Goal: Task Accomplishment & Management: Manage account settings

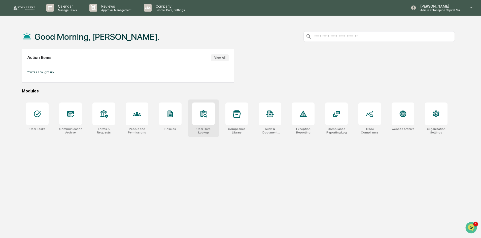
click at [205, 119] on div at bounding box center [203, 114] width 23 height 23
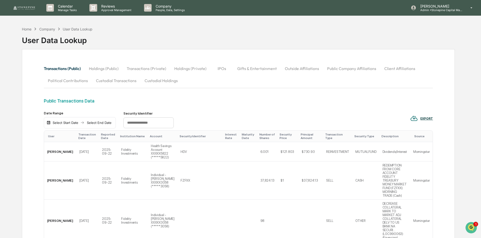
click at [108, 67] on button "Holdings (Public)" at bounding box center [104, 68] width 38 height 12
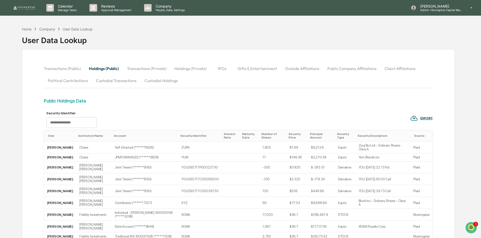
click at [427, 118] on div "EXPORT" at bounding box center [426, 119] width 13 height 4
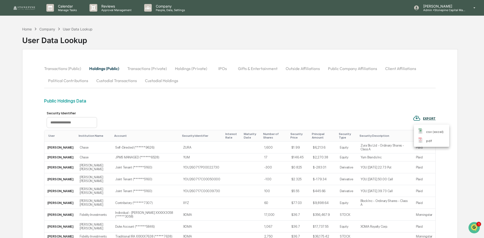
click at [431, 133] on p "csv (excel)" at bounding box center [435, 131] width 18 height 5
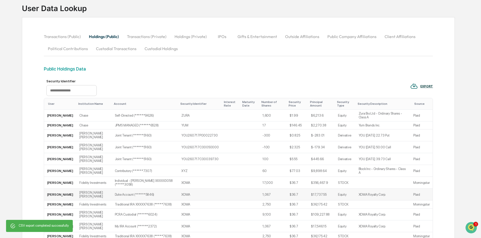
scroll to position [50, 0]
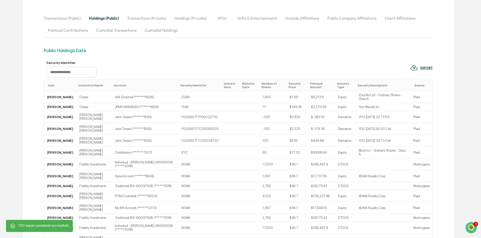
click at [80, 74] on input "text" at bounding box center [71, 72] width 50 height 11
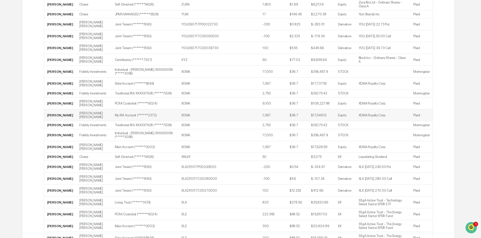
scroll to position [176, 0]
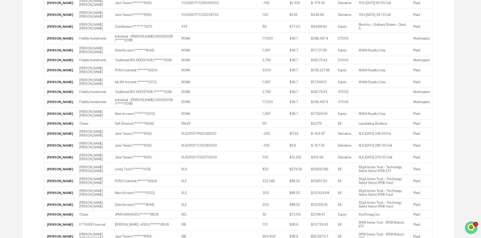
click at [472, 225] on img "Open customer support" at bounding box center [471, 228] width 13 height 10
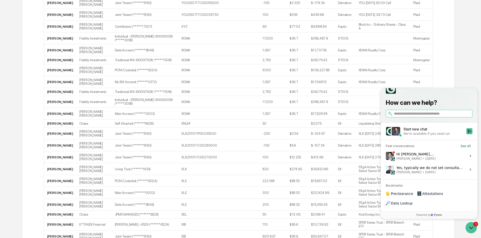
click at [439, 161] on div "Hi Jessica, It looks like he only linked one Interactive Brokers account, as th…" at bounding box center [429, 156] width 67 height 10
click at [386, 156] on button "View issue" at bounding box center [386, 156] width 0 height 0
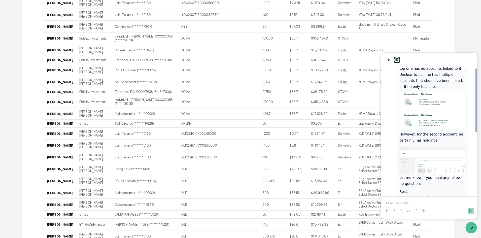
scroll to position [129, 0]
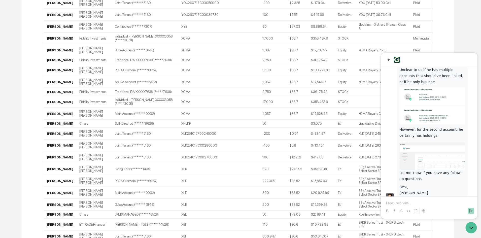
click at [436, 207] on div at bounding box center [429, 211] width 93 height 10
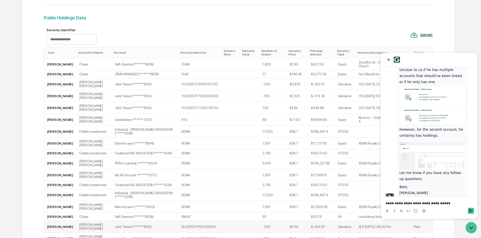
scroll to position [0, 0]
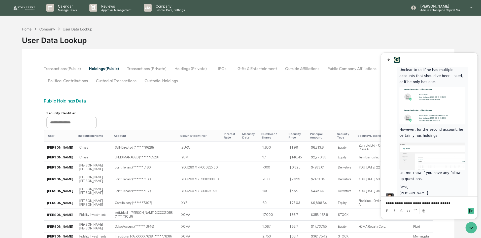
click at [449, 205] on p "**********" at bounding box center [429, 203] width 87 height 5
click at [244, 102] on div "Public Holdings Data" at bounding box center [238, 100] width 389 height 5
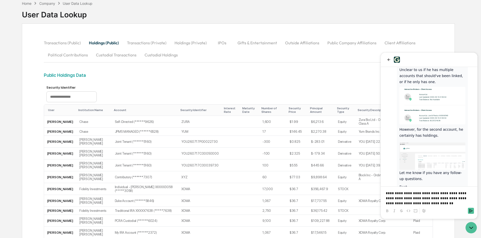
scroll to position [50, 0]
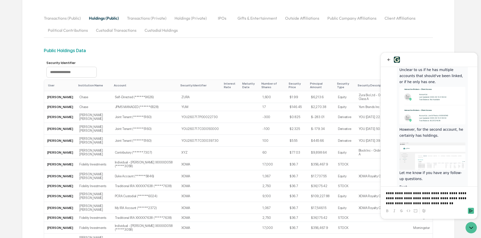
click at [437, 201] on p "**********" at bounding box center [429, 198] width 87 height 15
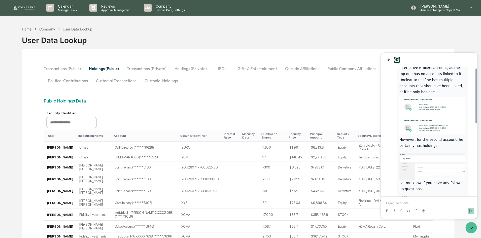
scroll to position [68, 0]
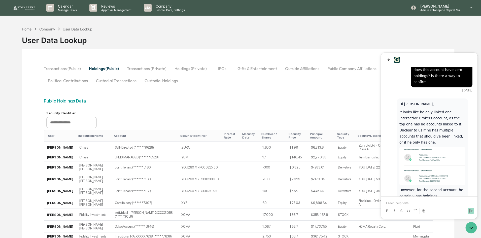
click at [428, 205] on p at bounding box center [429, 203] width 87 height 5
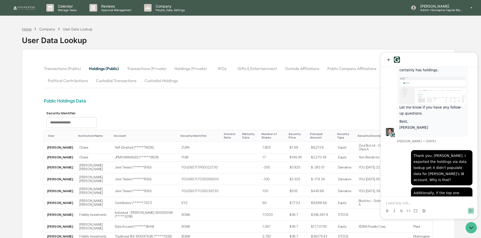
click at [23, 28] on div "Home" at bounding box center [27, 29] width 10 height 4
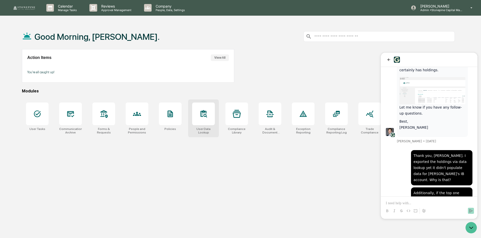
click at [208, 118] on div at bounding box center [203, 114] width 23 height 23
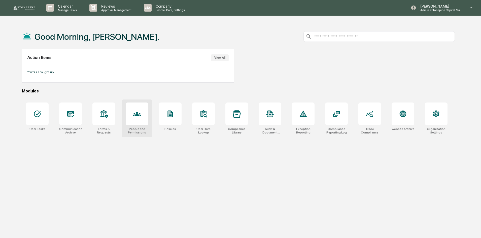
click at [142, 118] on div at bounding box center [137, 114] width 23 height 23
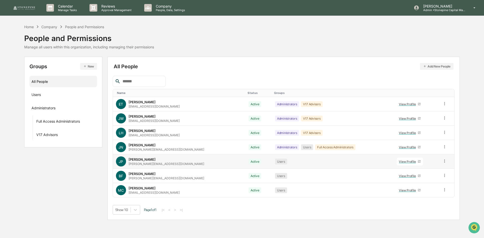
click at [398, 161] on div "View Profile" at bounding box center [407, 162] width 19 height 4
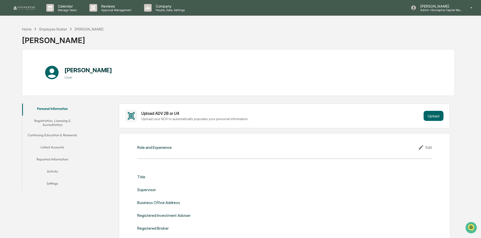
click at [57, 148] on button "Linked Accounts" at bounding box center [52, 148] width 60 height 12
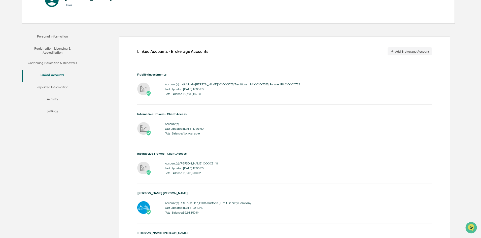
scroll to position [74, 0]
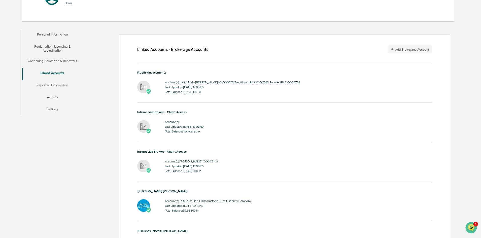
click at [202, 117] on div "Interactive Brokers - Client Access Account(s): Last Updated: [DATE] 17:05:50 T…" at bounding box center [284, 122] width 295 height 24
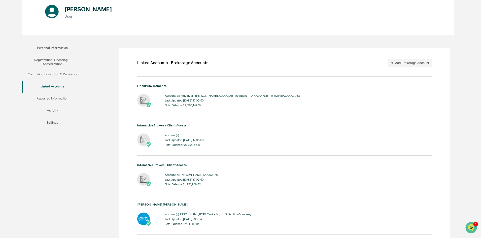
scroll to position [24, 0]
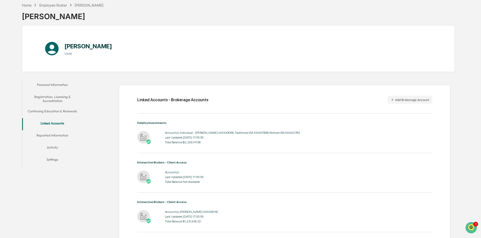
click at [65, 137] on button "Reported Information" at bounding box center [52, 136] width 60 height 12
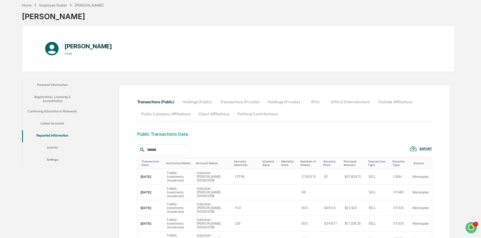
click at [199, 104] on button "Holdings (Public)" at bounding box center [197, 102] width 38 height 12
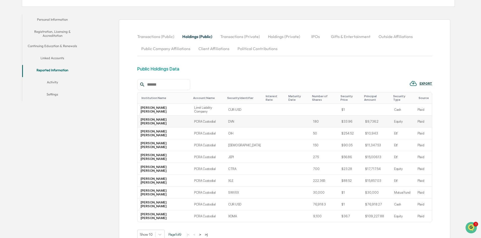
scroll to position [92, 0]
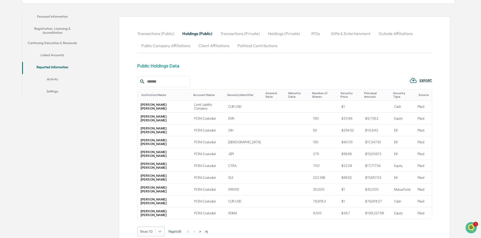
click at [156, 227] on div at bounding box center [159, 231] width 9 height 9
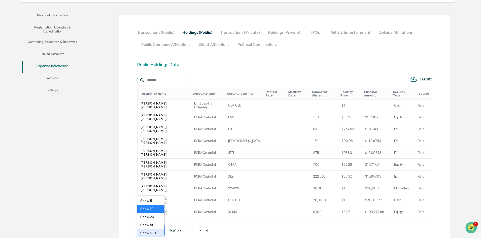
click at [155, 231] on div "Show 100" at bounding box center [150, 233] width 27 height 8
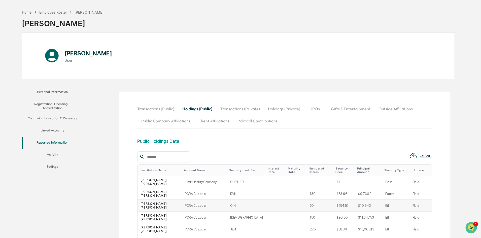
scroll to position [0, 0]
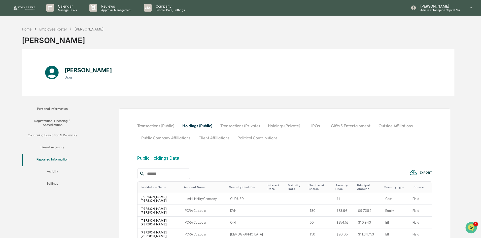
click at [249, 126] on button "Transactions (Private)" at bounding box center [240, 126] width 48 height 12
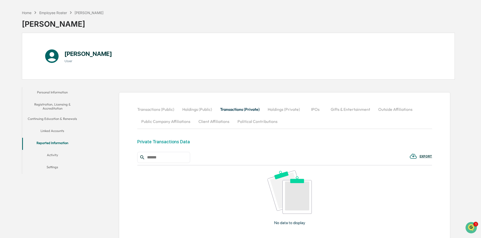
scroll to position [25, 0]
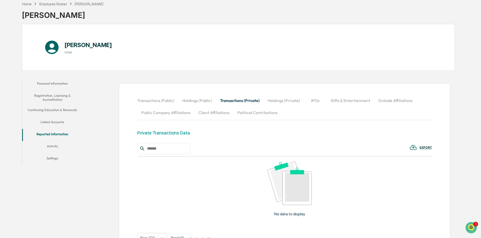
click at [161, 97] on button "Transactions (Public)" at bounding box center [157, 100] width 41 height 12
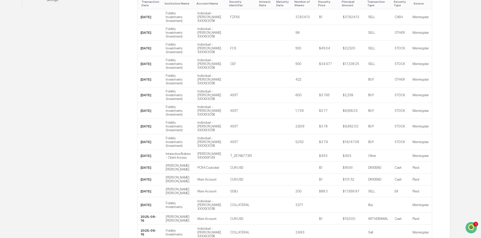
scroll to position [0, 0]
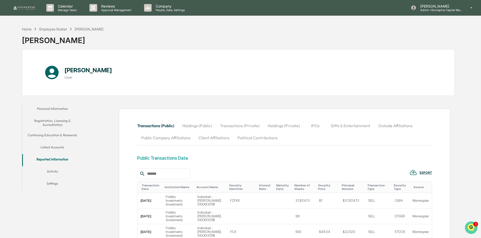
click at [475, 229] on icon "Open customer support" at bounding box center [471, 234] width 13 height 13
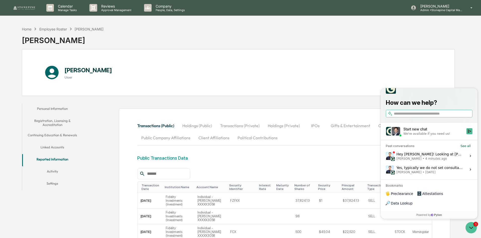
click at [444, 161] on span "[PERSON_NAME] • 4 minutes ago" at bounding box center [429, 159] width 67 height 4
click at [386, 156] on button "View issue" at bounding box center [386, 156] width 0 height 0
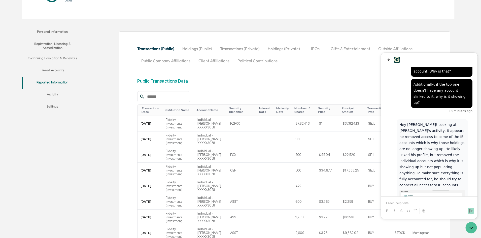
scroll to position [126, 0]
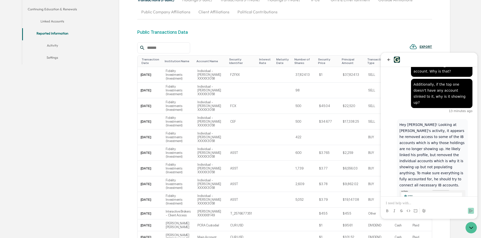
click at [434, 201] on p at bounding box center [429, 203] width 87 height 5
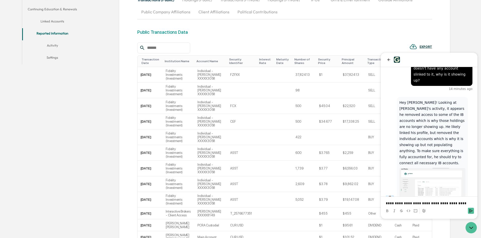
scroll to position [330, 0]
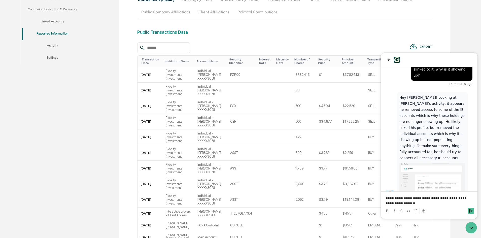
drag, startPoint x: 399, startPoint y: 202, endPoint x: 429, endPoint y: 200, distance: 30.3
click at [429, 200] on p "**********" at bounding box center [429, 201] width 87 height 10
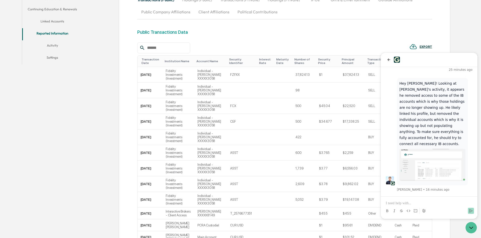
scroll to position [424, 0]
